Goal: Information Seeking & Learning: Learn about a topic

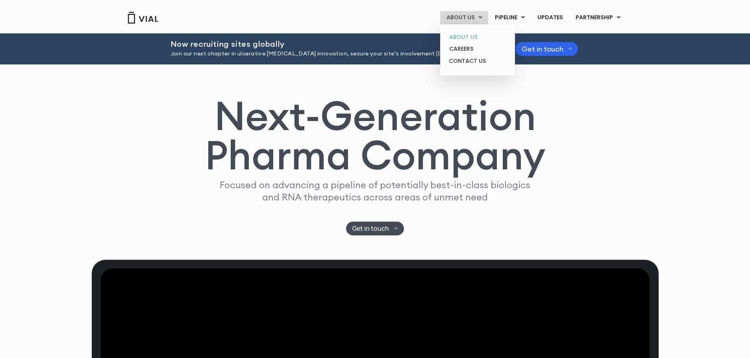
click at [476, 34] on link "ABOUT US" at bounding box center [477, 37] width 69 height 12
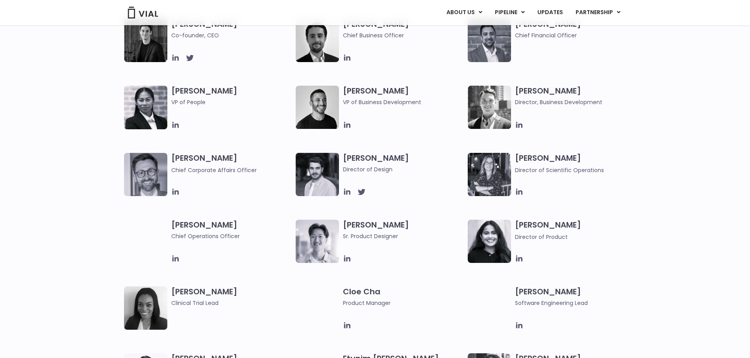
scroll to position [441, 0]
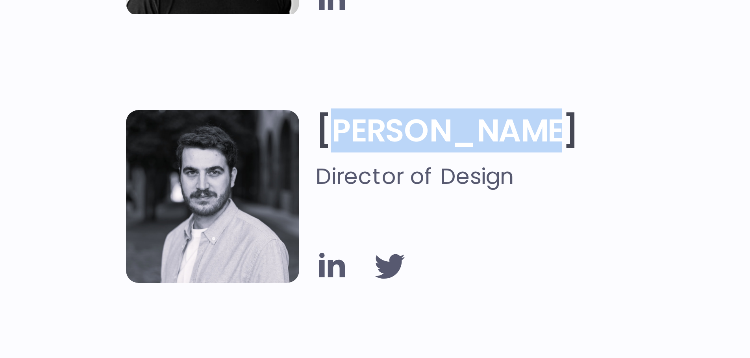
drag, startPoint x: 348, startPoint y: 155, endPoint x: 393, endPoint y: 155, distance: 44.5
click at [392, 155] on h3 "[PERSON_NAME] Director of Design" at bounding box center [403, 162] width 121 height 21
click at [395, 155] on h3 "[PERSON_NAME] Director of Design" at bounding box center [403, 162] width 121 height 21
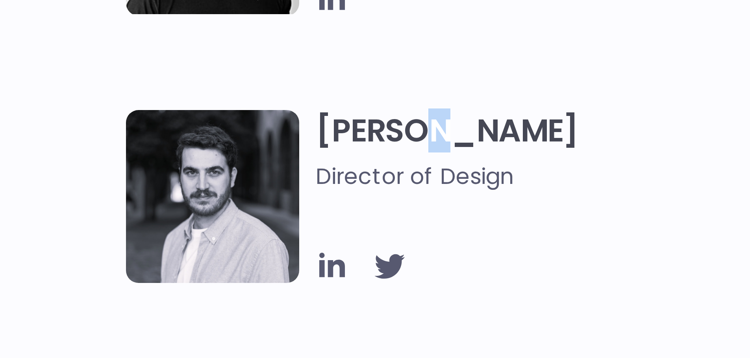
click at [369, 156] on h3 "[PERSON_NAME] Director of Design" at bounding box center [403, 162] width 121 height 21
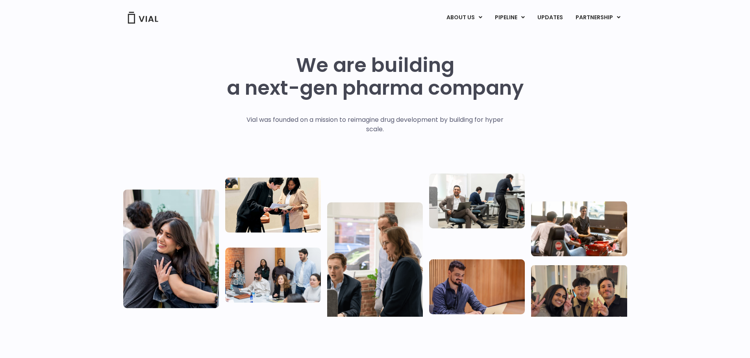
scroll to position [0, 0]
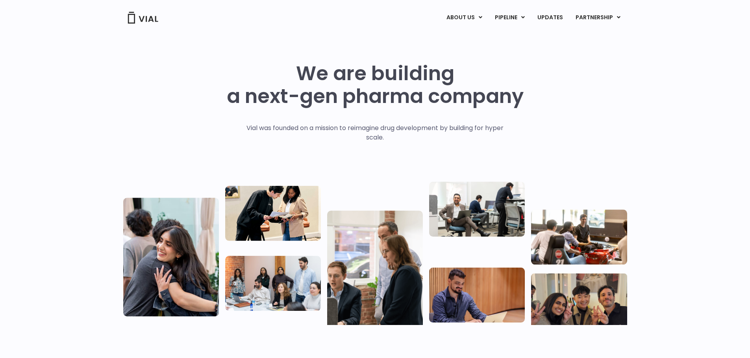
click at [467, 284] on img at bounding box center [477, 295] width 96 height 55
click at [475, 297] on img at bounding box center [477, 295] width 96 height 55
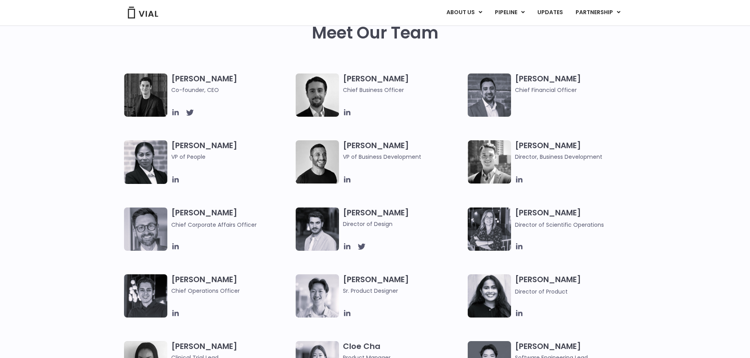
scroll to position [384, 0]
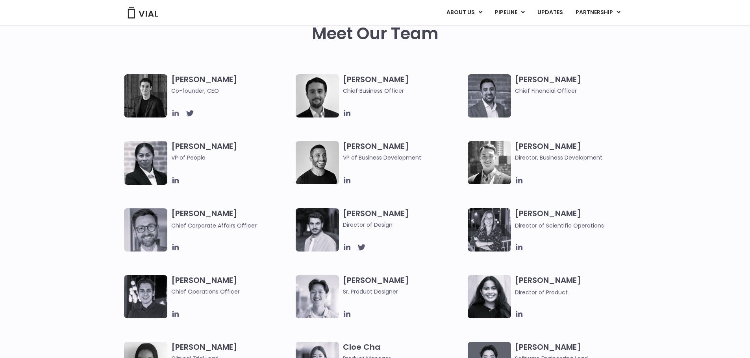
click at [175, 115] on icon at bounding box center [175, 113] width 6 height 6
click at [346, 248] on icon at bounding box center [347, 247] width 9 height 9
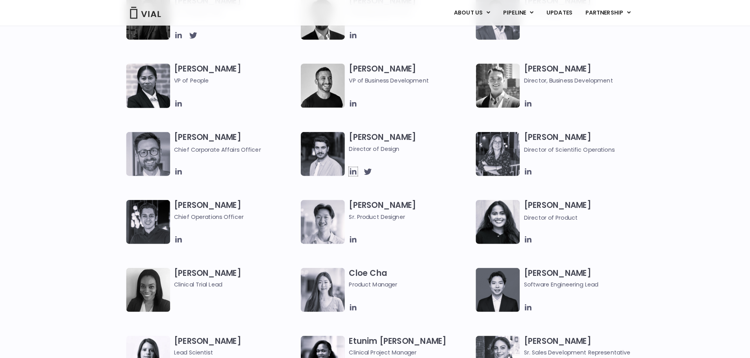
scroll to position [460, 0]
